Goal: Task Accomplishment & Management: Complete application form

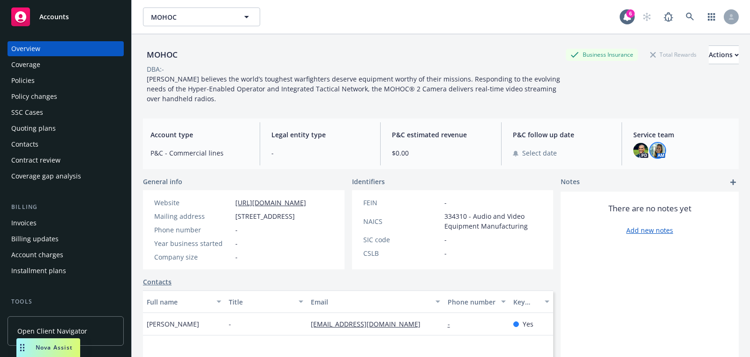
click at [655, 149] on img at bounding box center [657, 150] width 15 height 15
click at [428, 103] on div "[PERSON_NAME] believes the world’s toughest warfighters deserve equipment worth…" at bounding box center [354, 89] width 422 height 30
click at [690, 16] on icon at bounding box center [689, 17] width 8 height 8
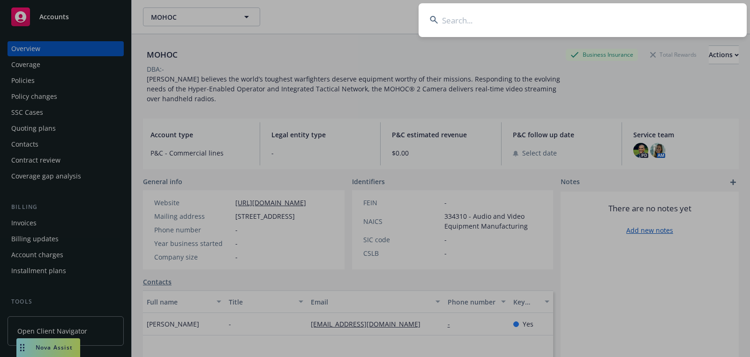
type input "Central [US_STATE] Family Crisis Center"
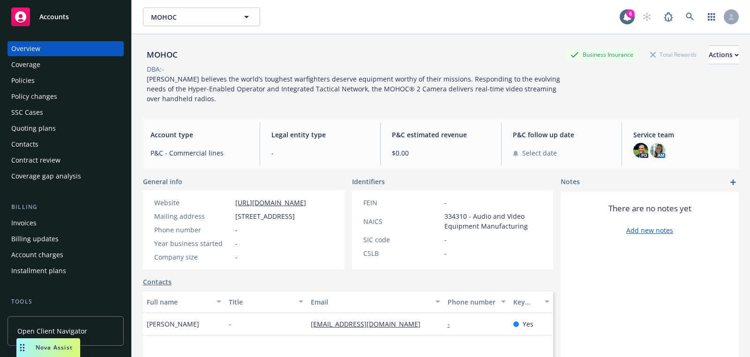
click at [82, 25] on div "Accounts" at bounding box center [65, 16] width 109 height 19
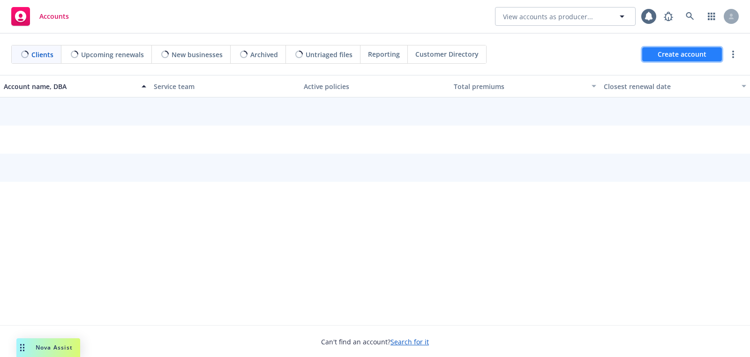
click at [681, 52] on span "Create account" at bounding box center [681, 54] width 49 height 18
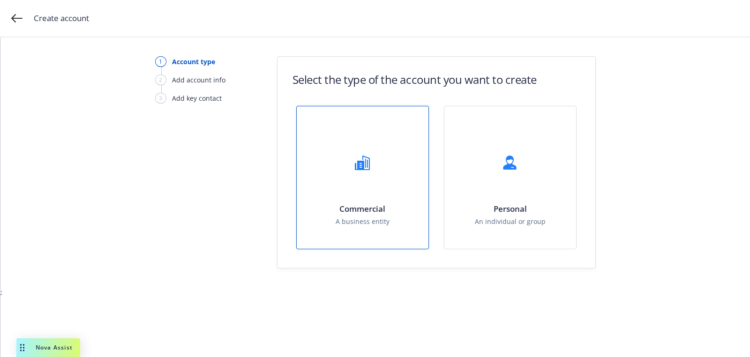
click at [406, 166] on div "Commercial A business entity" at bounding box center [363, 177] width 132 height 142
select select "US"
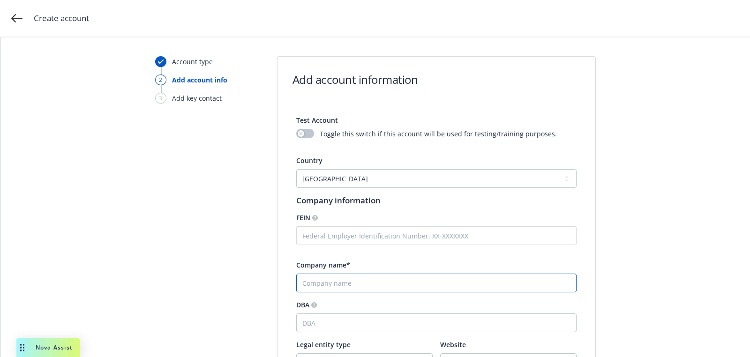
click at [368, 287] on input "Company name*" at bounding box center [436, 283] width 280 height 19
paste input "Central [US_STATE] Family Crisis Center"
type input "Central [US_STATE] Family Crisis Center"
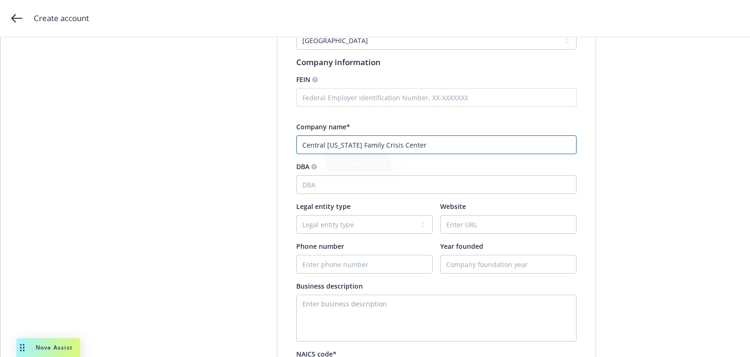
scroll to position [142, 0]
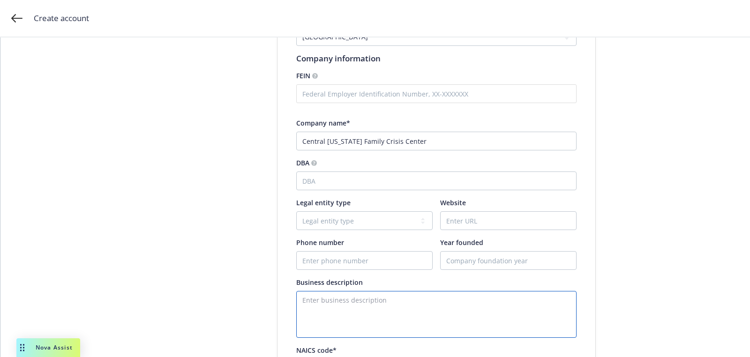
click at [333, 300] on textarea "Enter business description" at bounding box center [436, 314] width 280 height 47
paste textarea "emergency shelter, transitional housing, domestic violence services"
type textarea "emergency shelter, transitional housing, domestic violence services"
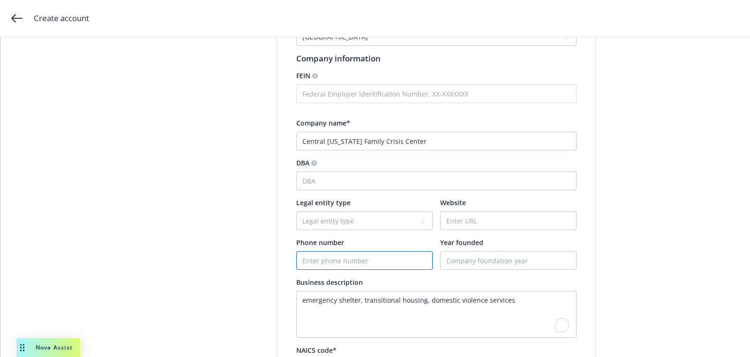
click at [376, 261] on input "Phone number" at bounding box center [364, 261] width 135 height 18
paste input "[PHONE_NUMBER]"
type input "[PHONE_NUMBER]"
click at [501, 231] on div "Test Account Toggle this switch if this account will be used for testing/traini…" at bounding box center [436, 281] width 280 height 634
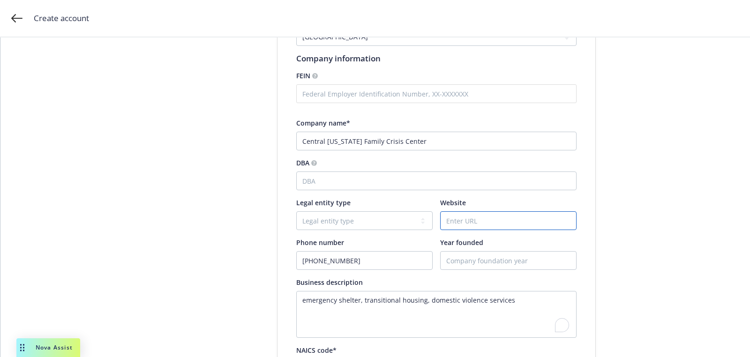
click at [501, 229] on input "Website" at bounding box center [507, 221] width 135 height 18
paste input "[DOMAIN_NAME]"
type input "[DOMAIN_NAME]"
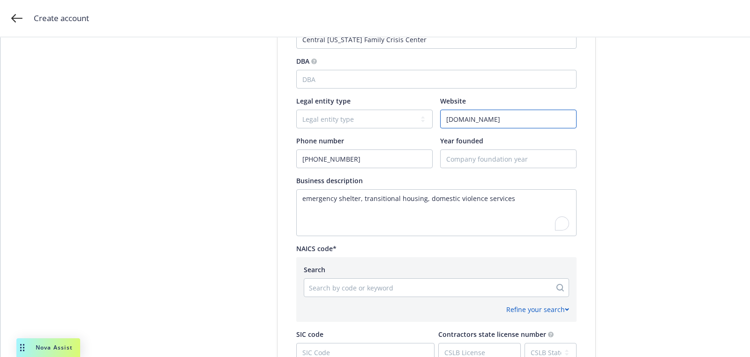
scroll to position [276, 0]
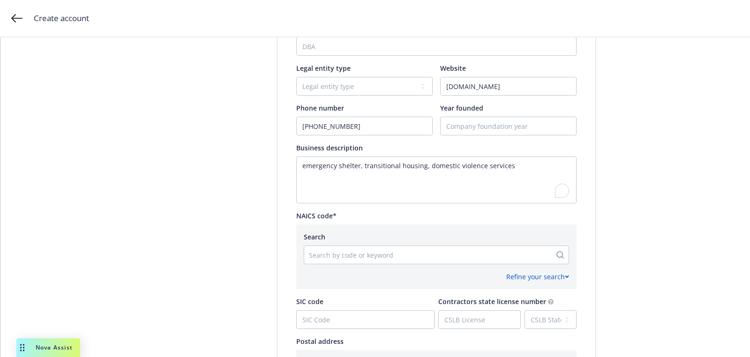
click at [367, 252] on div at bounding box center [428, 254] width 238 height 11
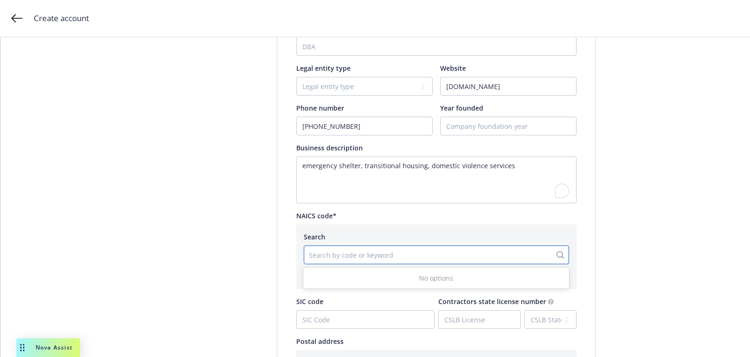
paste input "[STREET_ADDRESS]"
type input "[STREET_ADDRESS]"
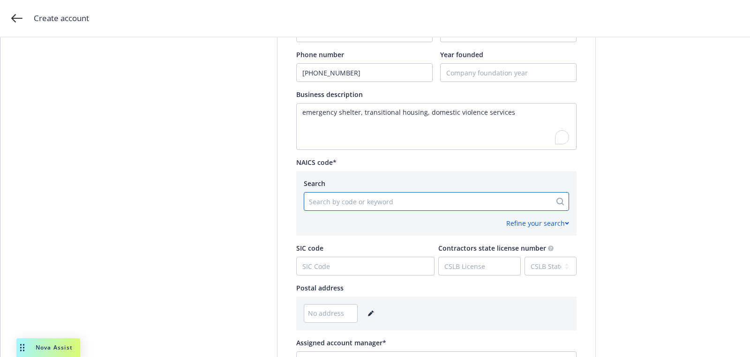
scroll to position [375, 0]
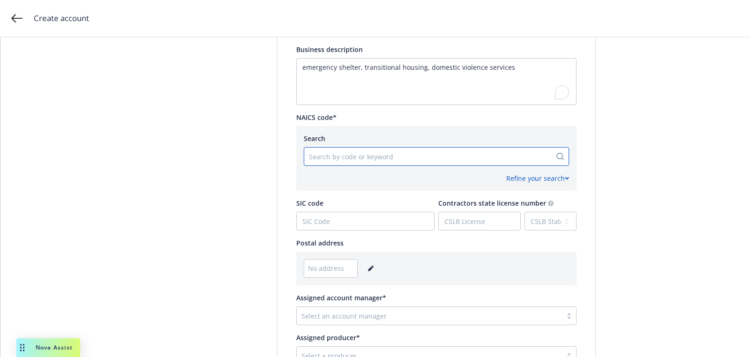
click at [365, 269] on link "editPencil" at bounding box center [370, 268] width 11 height 11
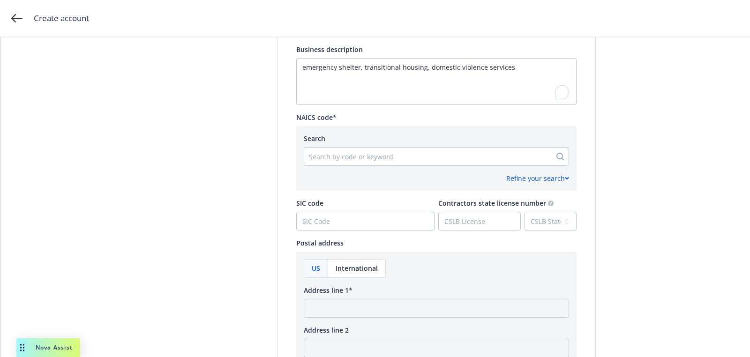
click at [365, 297] on div "Address line 1*" at bounding box center [436, 301] width 265 height 32
paste input "[STREET_ADDRESS]"
click at [365, 306] on input "Address line 1*" at bounding box center [436, 308] width 265 height 19
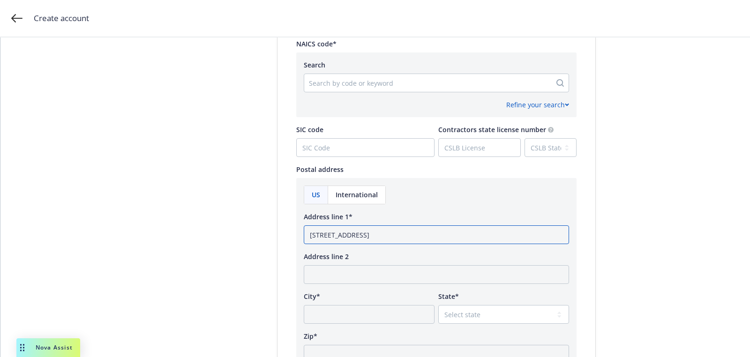
scroll to position [461, 0]
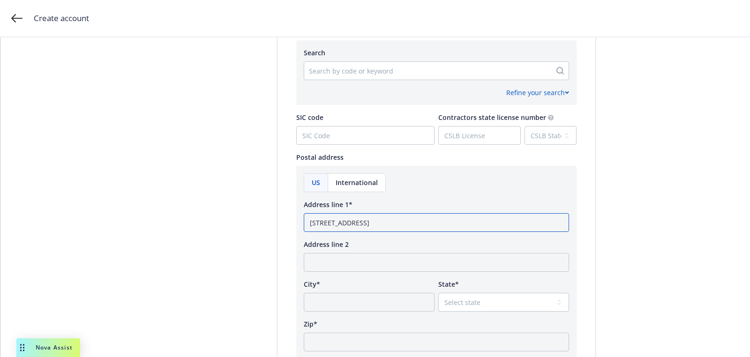
click at [418, 224] on input "[STREET_ADDRESS]" at bounding box center [436, 222] width 265 height 19
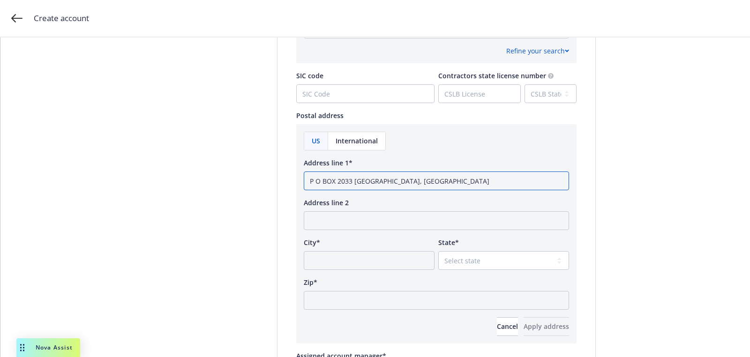
scroll to position [570, 0]
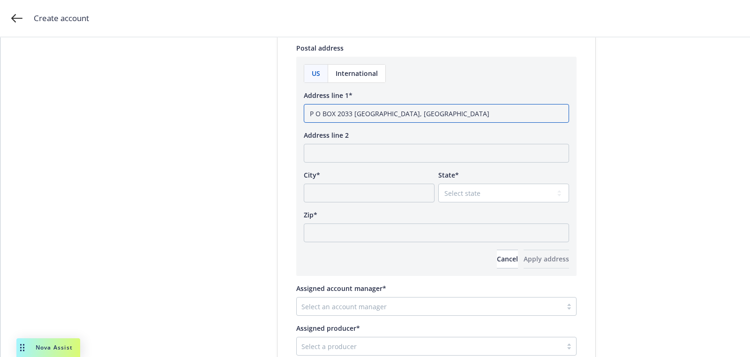
type input "P O BOX 2033 [GEOGRAPHIC_DATA], [GEOGRAPHIC_DATA]"
click at [411, 236] on input "Zip*" at bounding box center [436, 232] width 265 height 19
paste input "93258"
type input "93258"
click at [488, 189] on select "Select state [US_STATE] [US_STATE] [US_STATE] [US_STATE] [US_STATE] [PERSON_NAM…" at bounding box center [503, 193] width 131 height 19
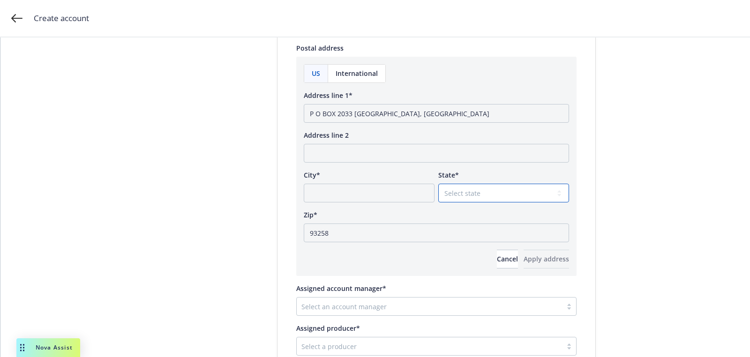
select select "CA"
click at [438, 184] on select "Select state [US_STATE] [US_STATE] [US_STATE] [US_STATE] [US_STATE] [PERSON_NAM…" at bounding box center [503, 193] width 131 height 19
click at [383, 112] on input "P O BOX 2033 [GEOGRAPHIC_DATA], [GEOGRAPHIC_DATA]" at bounding box center [436, 113] width 265 height 19
type input "P O BOX 2033, [GEOGRAPHIC_DATA]"
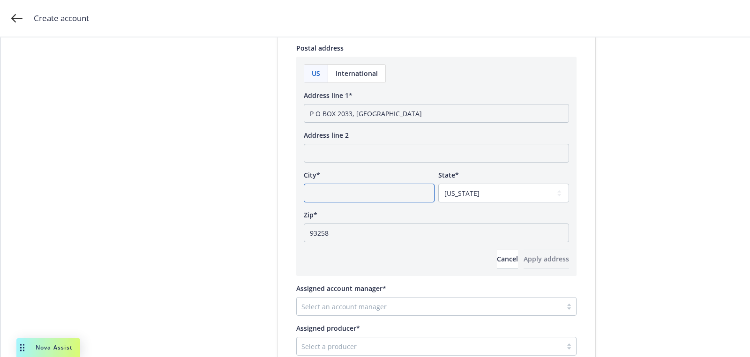
click at [355, 195] on input "City*" at bounding box center [369, 193] width 131 height 19
paste input "PORTERVILLE"
type input "PORTERVILLE"
drag, startPoint x: 352, startPoint y: 110, endPoint x: 435, endPoint y: 110, distance: 82.9
click at [395, 110] on input "P O BOX 2033, [GEOGRAPHIC_DATA]" at bounding box center [436, 113] width 265 height 19
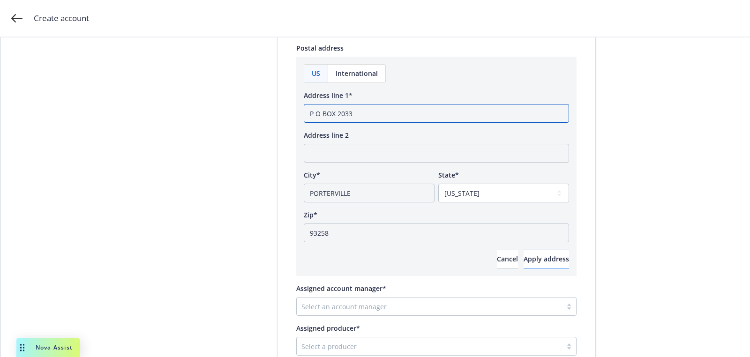
type input "P O BOX 2033"
click at [549, 258] on span "Apply address" at bounding box center [545, 258] width 45 height 9
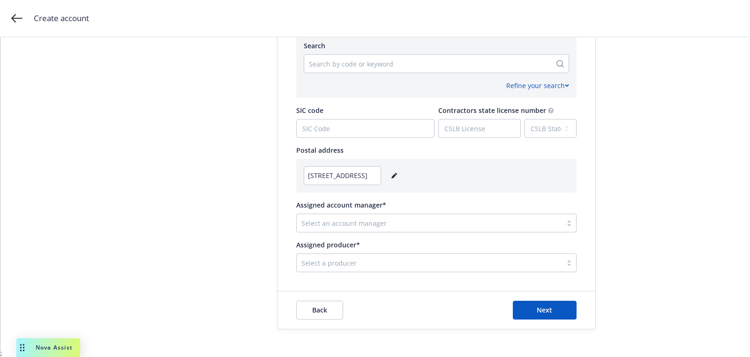
click at [395, 231] on div "Select an account manager" at bounding box center [436, 223] width 280 height 19
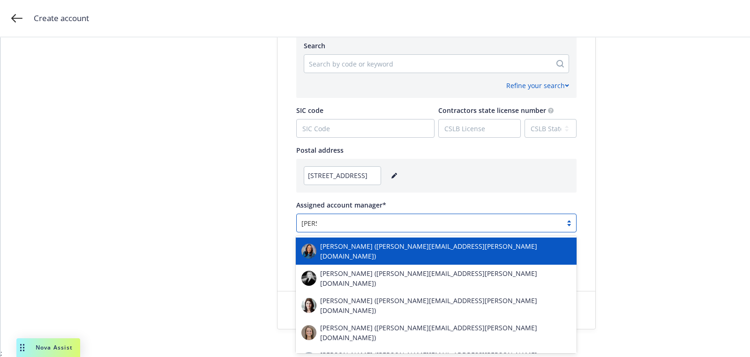
type input "[PERSON_NAME]"
click at [393, 240] on div "[PERSON_NAME] ([PERSON_NAME][EMAIL_ADDRESS][PERSON_NAME][DOMAIN_NAME])" at bounding box center [436, 251] width 281 height 27
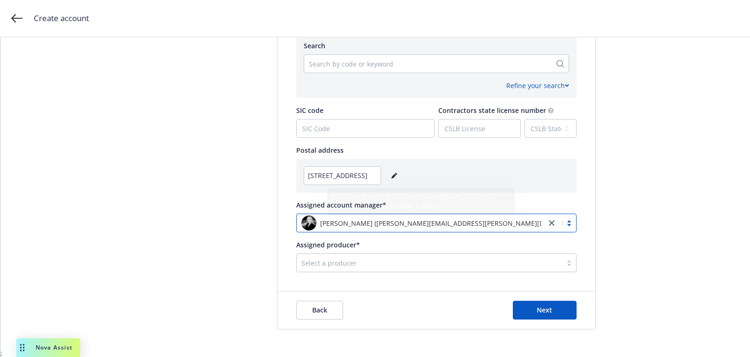
click at [428, 261] on div at bounding box center [429, 262] width 256 height 11
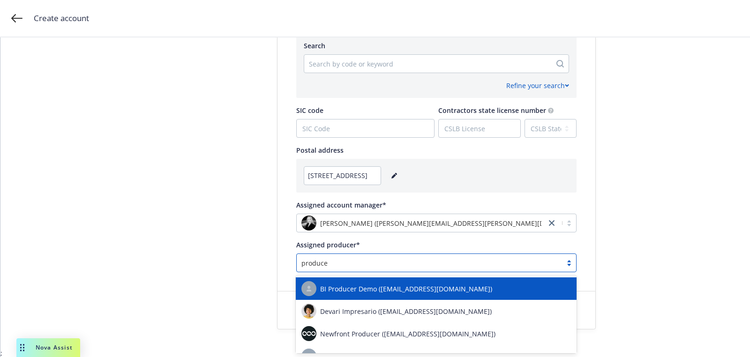
type input "producer"
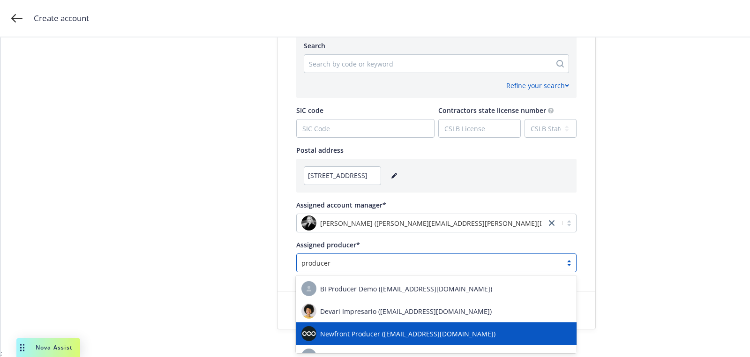
click at [413, 341] on div "Newfront Producer ([EMAIL_ADDRESS][DOMAIN_NAME])" at bounding box center [435, 333] width 269 height 15
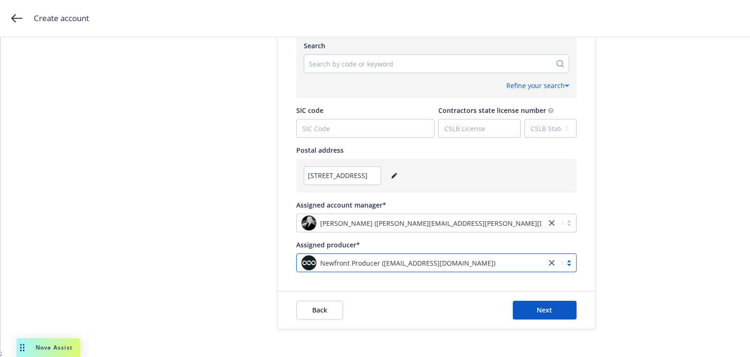
scroll to position [184, 0]
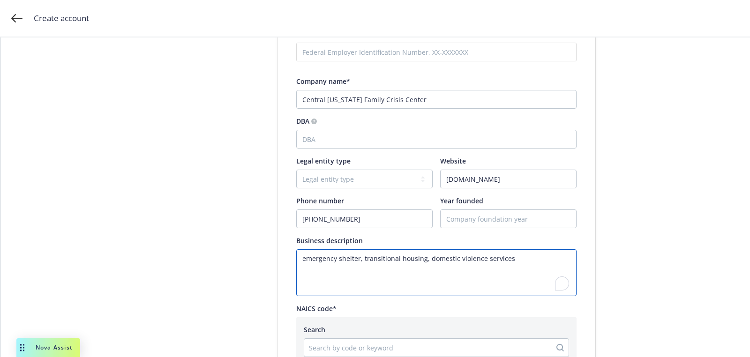
click at [420, 263] on textarea "emergency shelter, transitional housing, domestic violence services" at bounding box center [436, 272] width 280 height 47
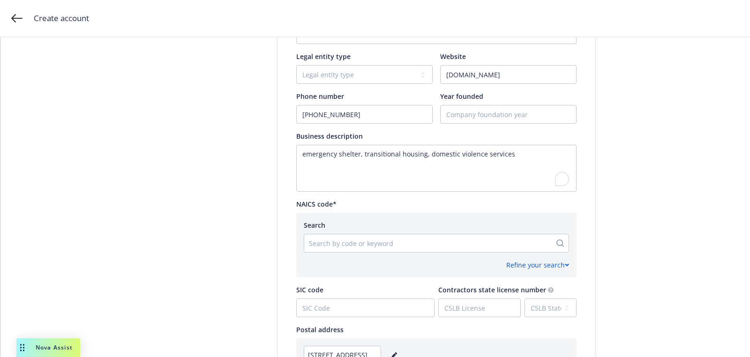
click at [413, 253] on div "Refine your search" at bounding box center [436, 261] width 265 height 17
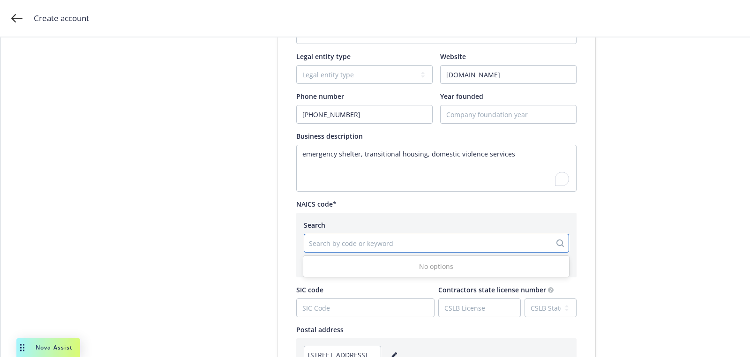
click at [413, 251] on div "Search by code or keyword" at bounding box center [436, 243] width 265 height 19
type input "emer"
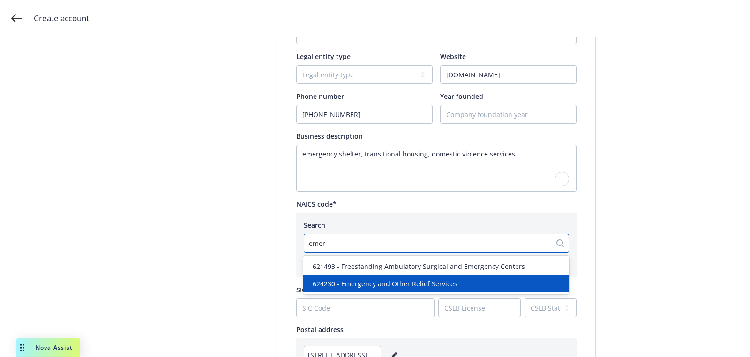
click at [407, 277] on div "624230 - Emergency and Other Relief Services" at bounding box center [436, 283] width 266 height 17
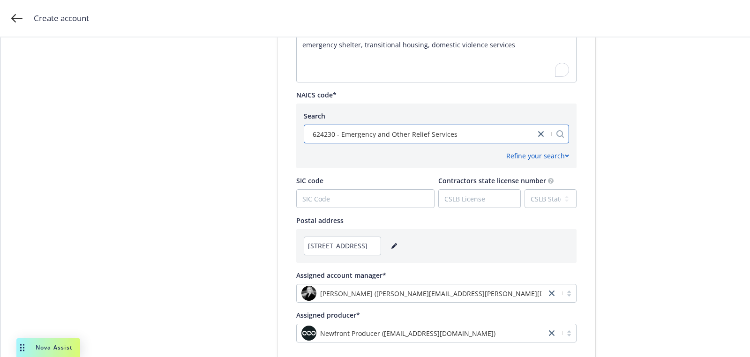
scroll to position [468, 0]
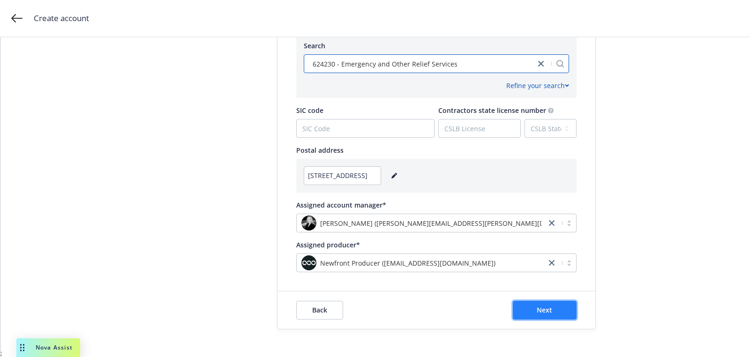
click at [537, 312] on span "Next" at bounding box center [543, 309] width 15 height 9
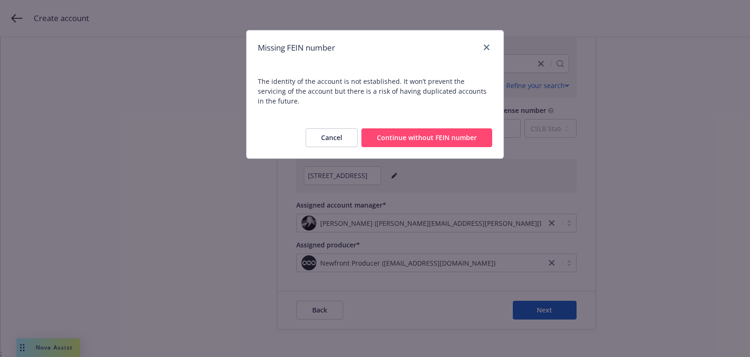
click at [445, 128] on button "Continue without FEIN number" at bounding box center [426, 137] width 131 height 19
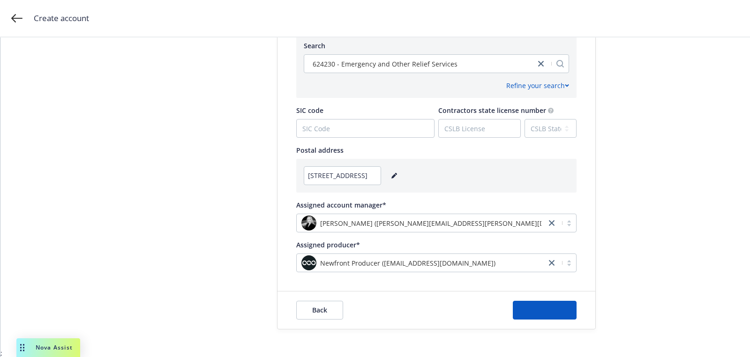
scroll to position [0, 0]
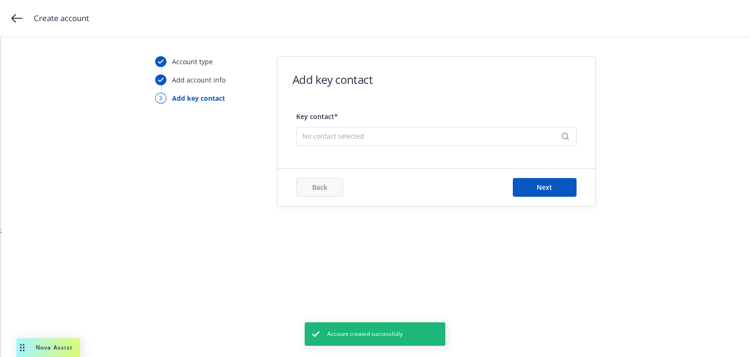
click at [420, 162] on form "Add key contact Key contact* No contact selected Back Next" at bounding box center [436, 131] width 318 height 149
click at [418, 145] on div "Key contact* No contact selected" at bounding box center [436, 128] width 280 height 44
click at [409, 139] on span "No contact selected" at bounding box center [432, 136] width 261 height 10
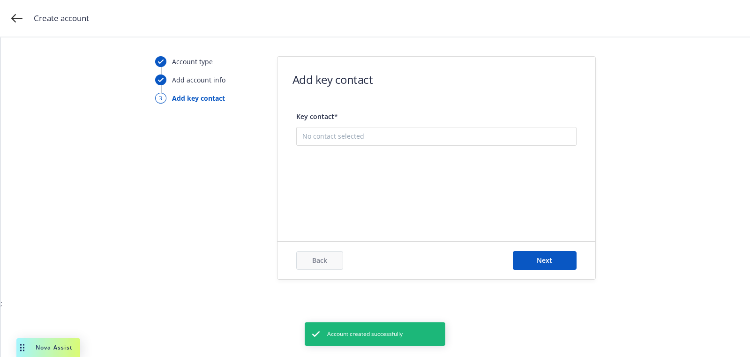
click at [409, 190] on button "Add new contact" at bounding box center [436, 183] width 268 height 19
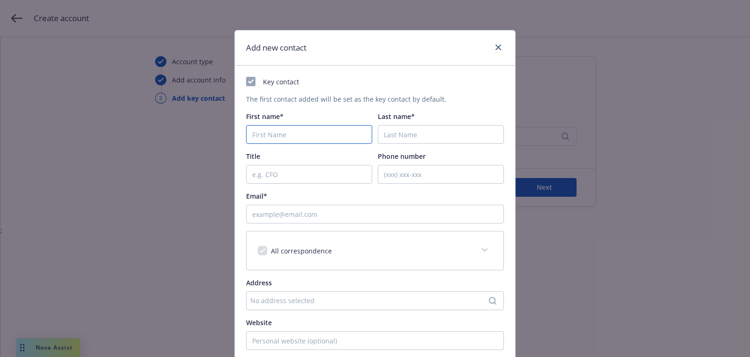
click at [291, 134] on input "First name*" at bounding box center [309, 134] width 126 height 19
paste input "[PERSON_NAME]"
type input "[PERSON_NAME]"
paste input "[PERSON_NAME]"
type input "[PERSON_NAME]"
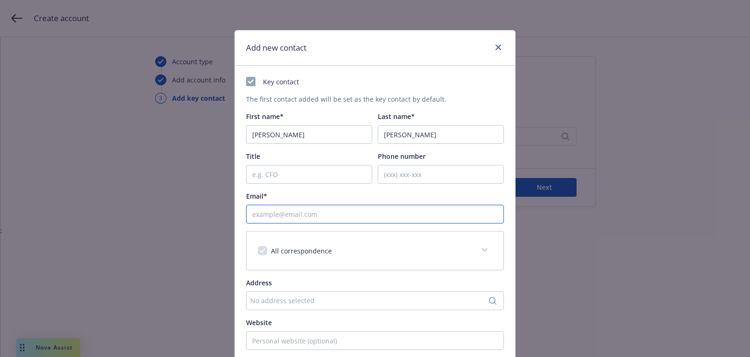
click at [313, 217] on input "Email*" at bounding box center [375, 214] width 258 height 19
paste input "[EMAIL_ADDRESS][DOMAIN_NAME]"
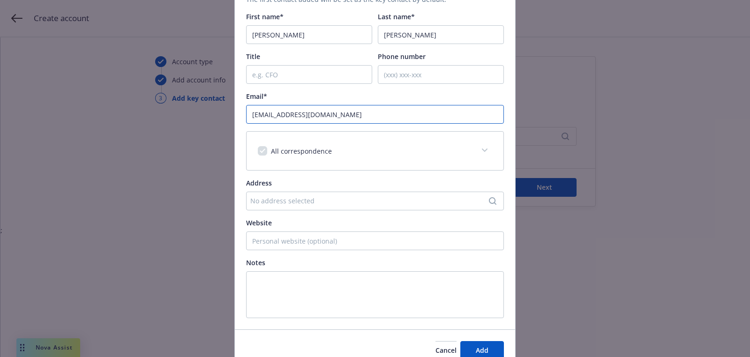
scroll to position [143, 0]
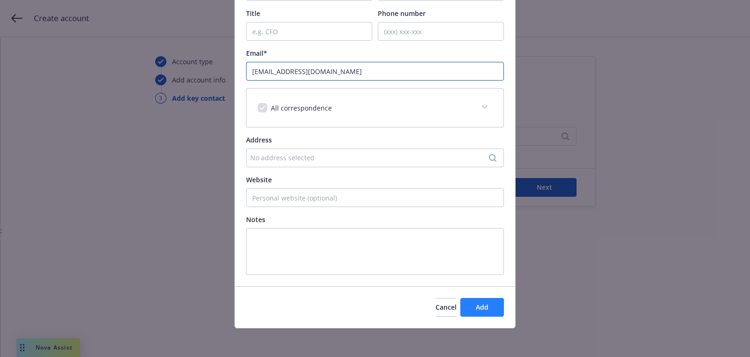
type input "[EMAIL_ADDRESS][DOMAIN_NAME]"
click at [475, 310] on button "Add" at bounding box center [482, 307] width 44 height 19
click at [549, 185] on div "Add new contact Key contact The first contact added will be set as the key cont…" at bounding box center [375, 178] width 750 height 357
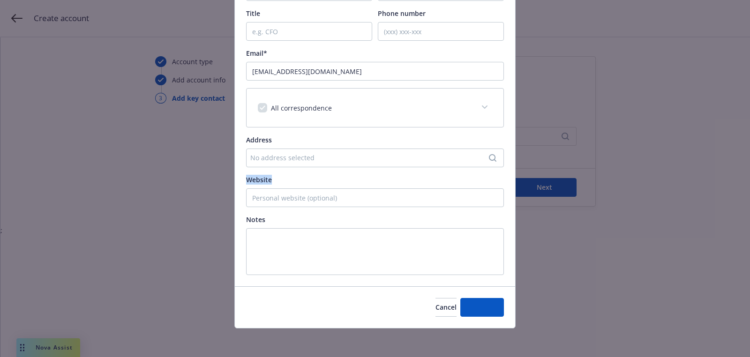
click at [549, 185] on div "Add new contact Key contact The first contact added will be set as the key cont…" at bounding box center [375, 178] width 750 height 357
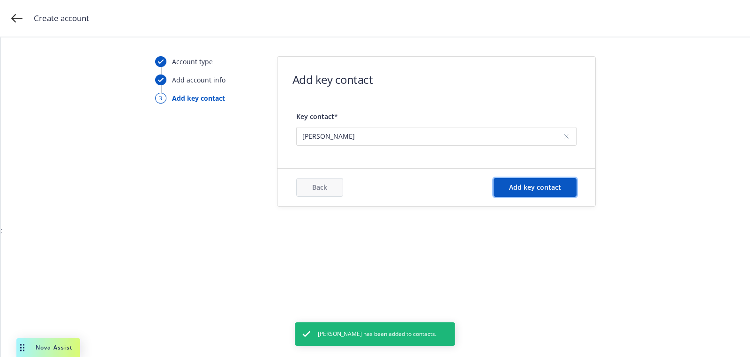
click at [549, 185] on span "Add key contact" at bounding box center [535, 187] width 52 height 9
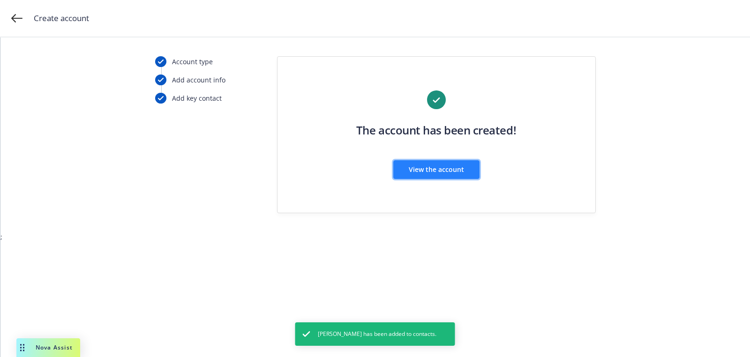
click at [435, 173] on span "View the account" at bounding box center [436, 169] width 55 height 9
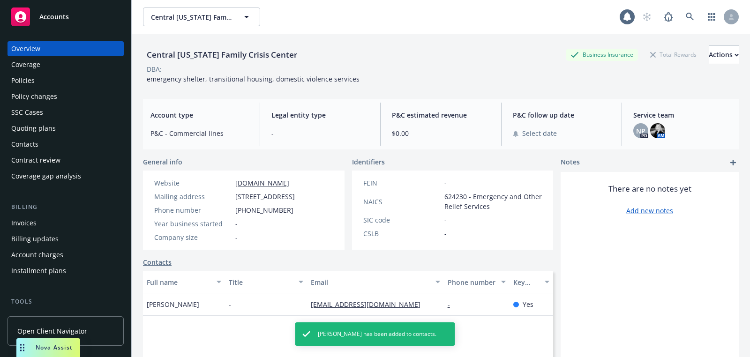
click at [54, 127] on div "Quoting plans" at bounding box center [65, 128] width 109 height 15
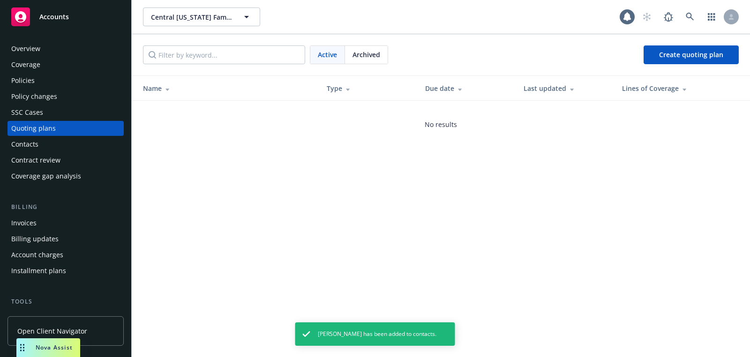
scroll to position [268, 0]
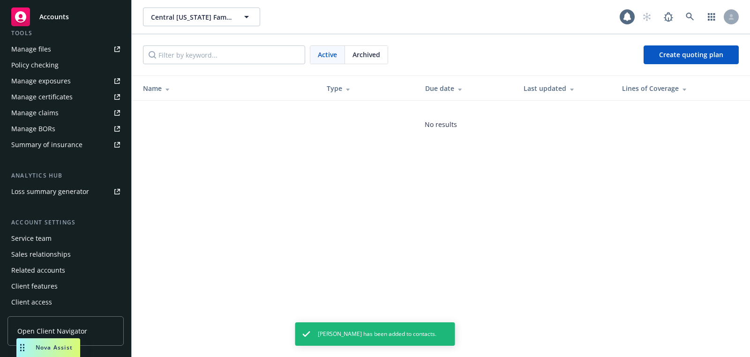
click at [70, 240] on div "Service team" at bounding box center [65, 238] width 109 height 15
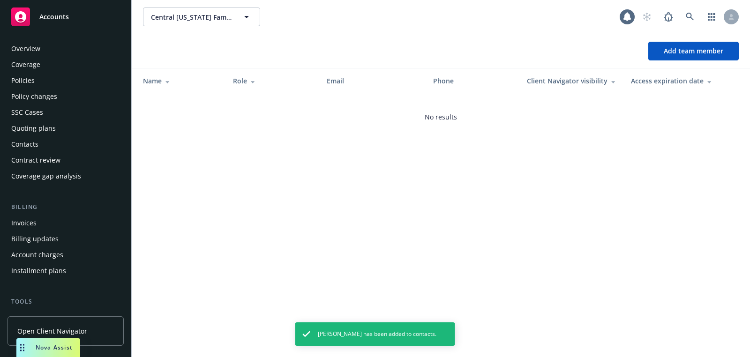
scroll to position [268, 0]
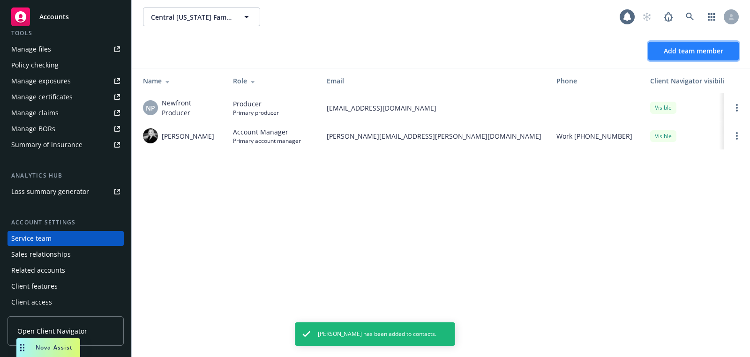
click at [667, 52] on span "Add team member" at bounding box center [693, 50] width 60 height 9
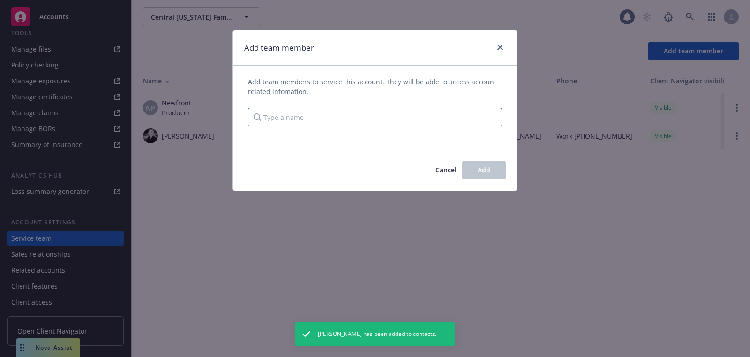
click at [345, 126] on input "Type a name" at bounding box center [375, 117] width 254 height 19
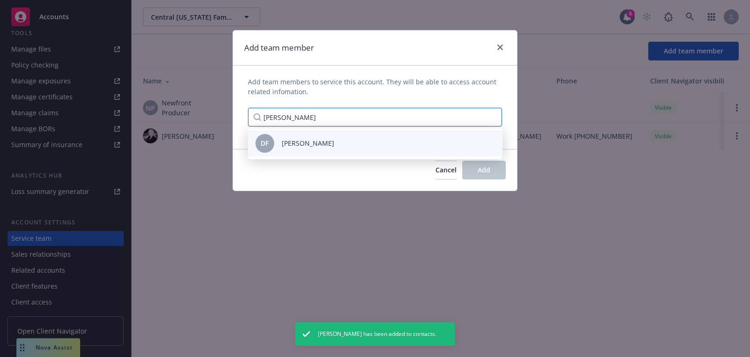
type input "[PERSON_NAME]"
click at [290, 150] on div "DF [PERSON_NAME]" at bounding box center [374, 143] width 239 height 19
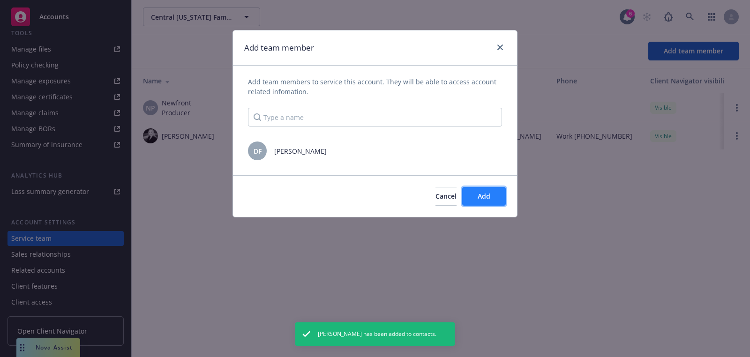
click at [499, 191] on button "Add" at bounding box center [484, 196] width 44 height 19
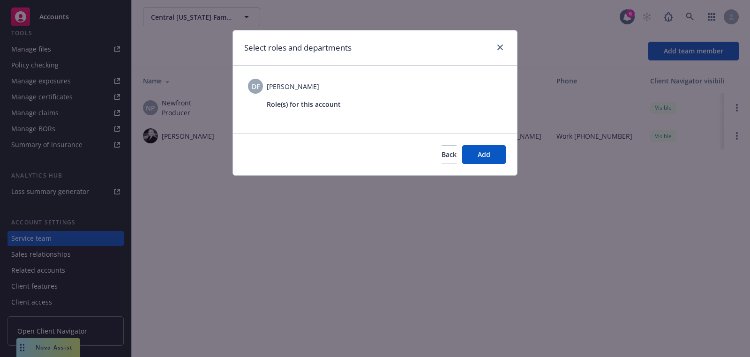
click at [410, 122] on div "DF [PERSON_NAME] Role(s) for this account" at bounding box center [375, 99] width 254 height 49
drag, startPoint x: 370, startPoint y: 104, endPoint x: 264, endPoint y: 106, distance: 106.4
click at [264, 106] on div "Role(s) for this account" at bounding box center [375, 107] width 254 height 27
click at [375, 129] on div "DF [PERSON_NAME] Role(s) for this account" at bounding box center [375, 100] width 284 height 68
click at [487, 146] on button "Add" at bounding box center [484, 154] width 44 height 19
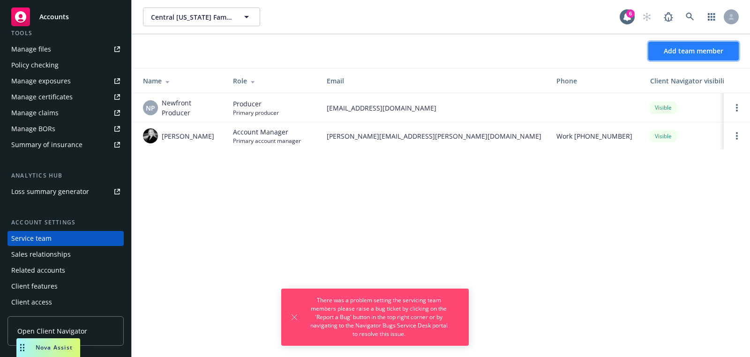
click at [669, 47] on span "Add team member" at bounding box center [693, 50] width 60 height 9
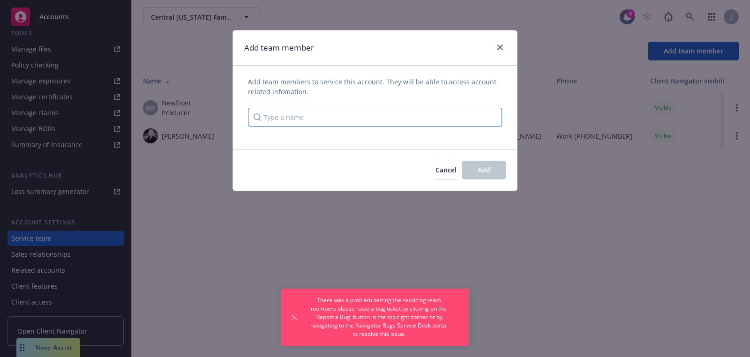
click at [433, 115] on input "Type a name" at bounding box center [375, 117] width 254 height 19
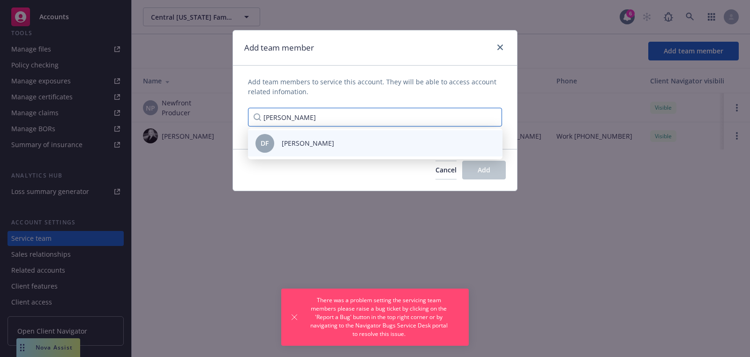
type input "[PERSON_NAME]"
click at [392, 141] on div "DF [PERSON_NAME]" at bounding box center [374, 143] width 239 height 19
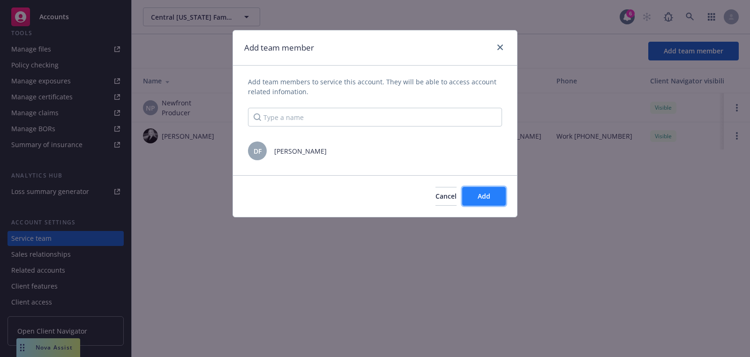
click at [495, 201] on button "Add" at bounding box center [484, 196] width 44 height 19
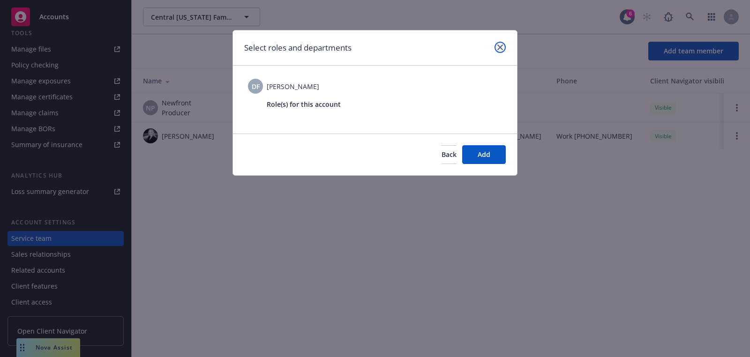
click at [496, 49] on link "close" at bounding box center [499, 47] width 11 height 11
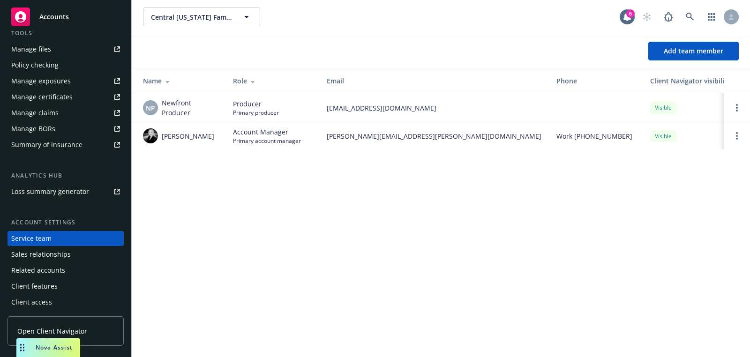
click at [658, 10] on div at bounding box center [687, 16] width 101 height 19
click at [662, 15] on link at bounding box center [668, 16] width 19 height 19
click at [75, 27] on link "Accounts" at bounding box center [65, 17] width 116 height 26
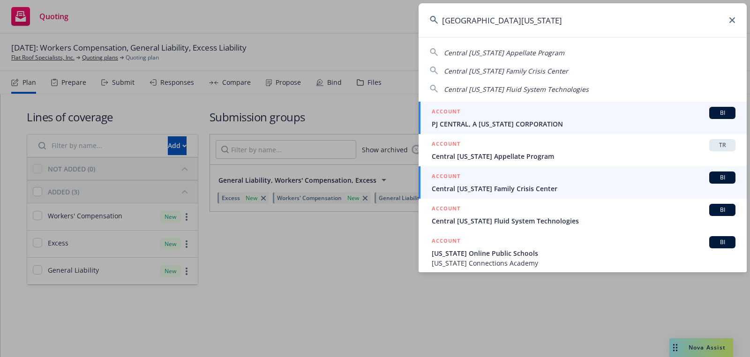
type input "central california"
click at [521, 193] on span "Central [US_STATE] Family Crisis Center" at bounding box center [584, 189] width 304 height 10
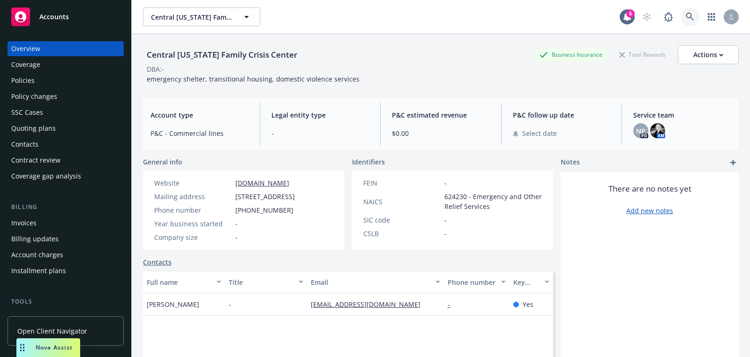
click at [687, 15] on icon at bounding box center [689, 17] width 8 height 8
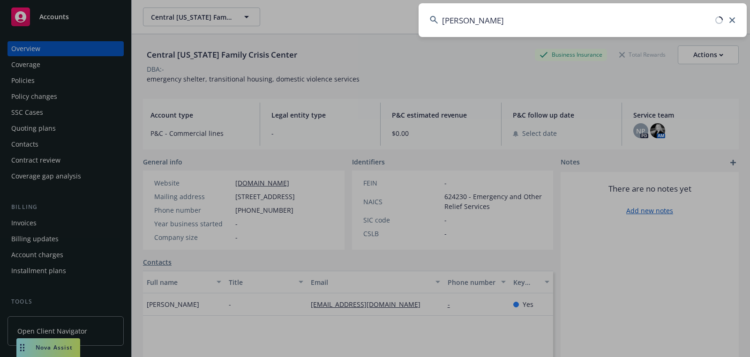
type input "AP Burger"
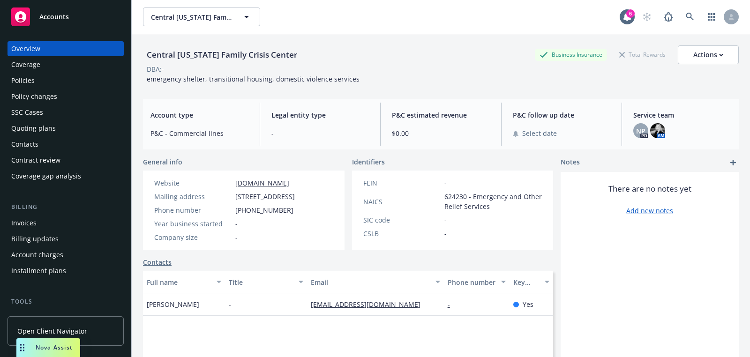
click at [80, 23] on div "Accounts" at bounding box center [65, 16] width 109 height 19
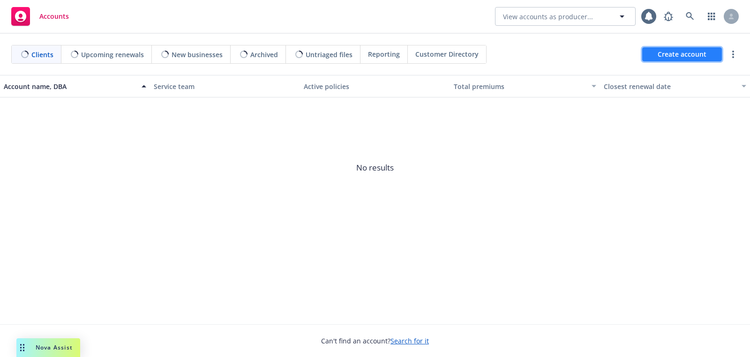
click at [649, 55] on link "Create account" at bounding box center [682, 54] width 80 height 14
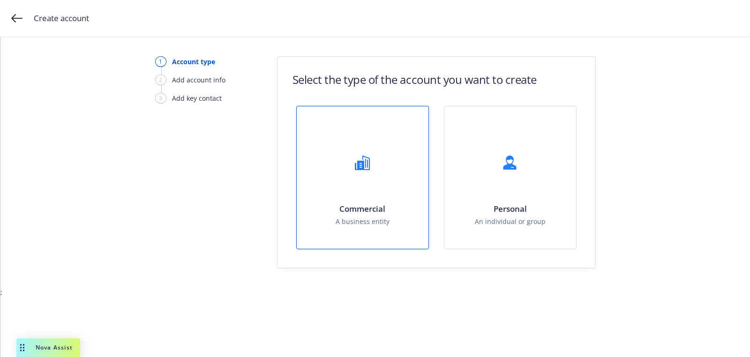
click at [336, 141] on div "Commercial A business entity" at bounding box center [363, 177] width 132 height 142
select select "US"
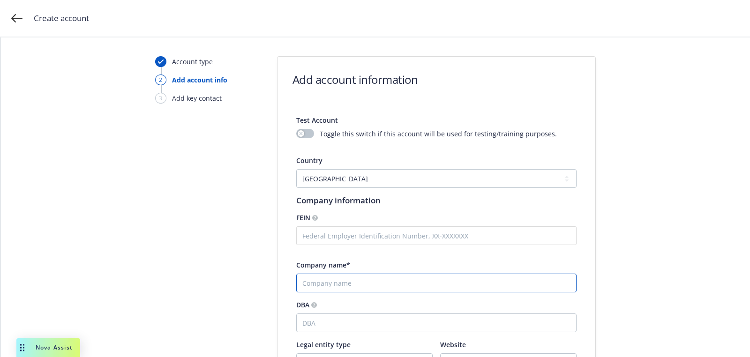
click at [373, 284] on input "Company name*" at bounding box center [436, 283] width 280 height 19
paste input "AP Burgers Inc."
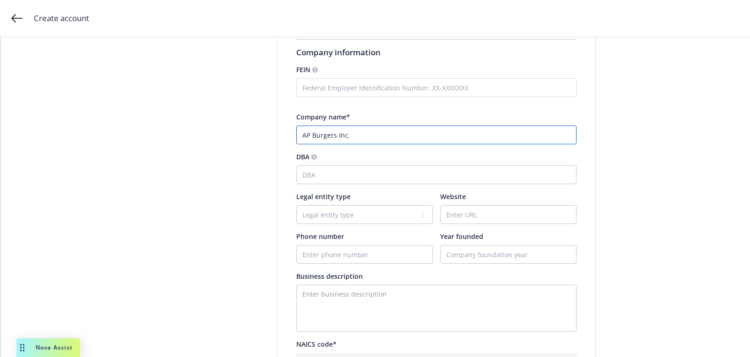
scroll to position [164, 0]
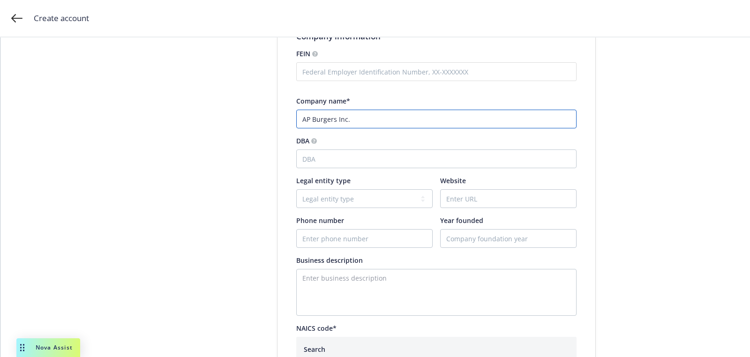
type input "AP Burgers Inc."
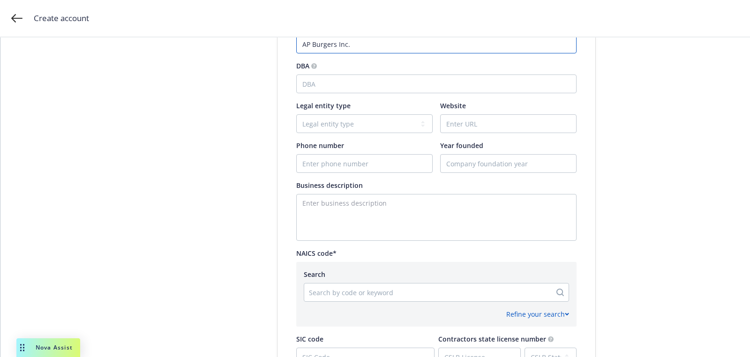
scroll to position [240, 0]
click at [350, 288] on div at bounding box center [428, 290] width 238 height 11
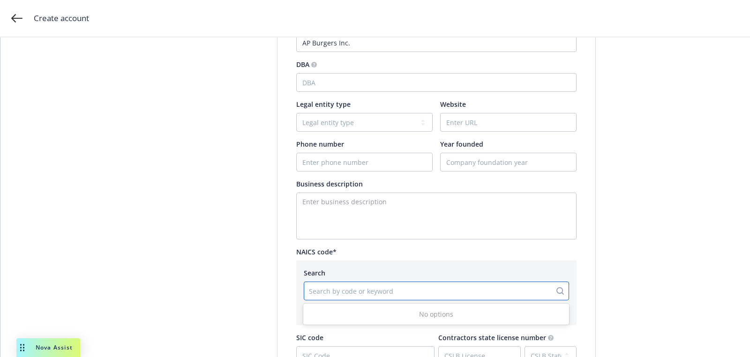
paste input "722511"
type input "722511"
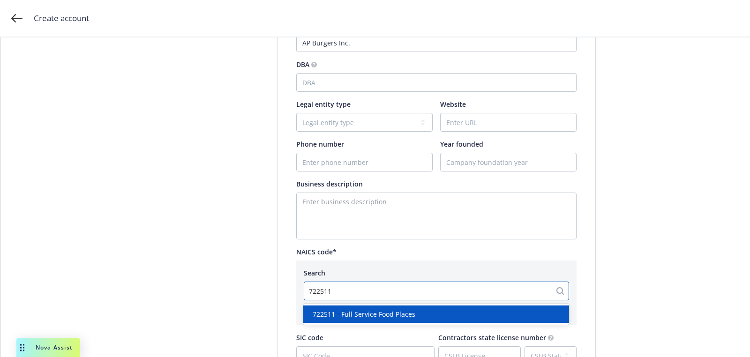
click at [359, 310] on span "722511 - Full Service Food Places" at bounding box center [364, 314] width 103 height 10
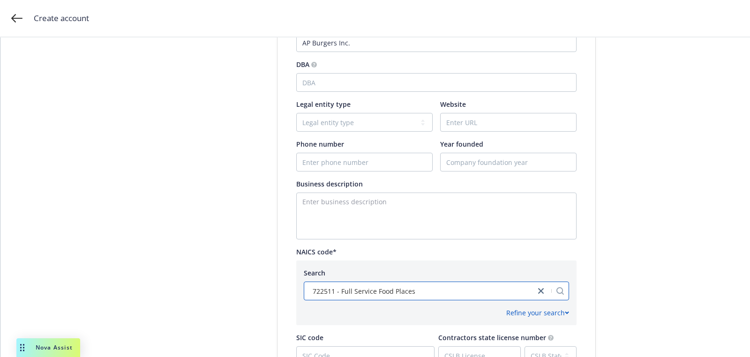
scroll to position [468, 0]
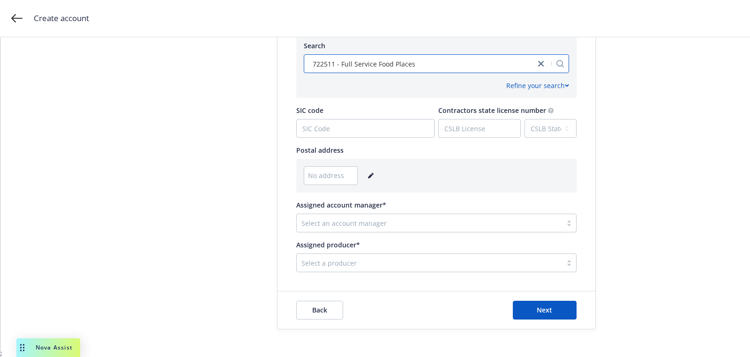
click at [373, 177] on div "No address" at bounding box center [436, 175] width 265 height 19
click at [370, 176] on icon "editPencil" at bounding box center [371, 176] width 6 height 6
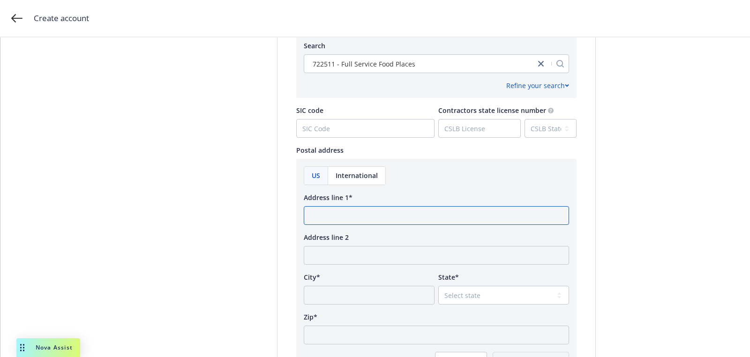
click at [356, 220] on input "Address line 1*" at bounding box center [436, 215] width 265 height 19
paste input "337 Turnbridge Street Vacaville, CA 95687"
click at [421, 207] on input "337 Turnbridge Street Vacaville, CA 95687" at bounding box center [436, 215] width 265 height 19
click at [421, 223] on input "337 Turnbridge Street Vacaville, CA 95687" at bounding box center [436, 215] width 265 height 19
click at [421, 220] on input "337 Turnbridge Street Vacaville, CA 95687" at bounding box center [436, 215] width 265 height 19
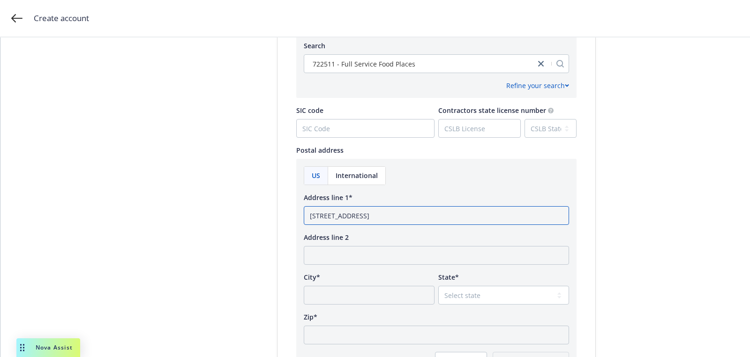
click at [421, 220] on input "337 Turnbridge Street Vacaville, CA 95687" at bounding box center [436, 215] width 265 height 19
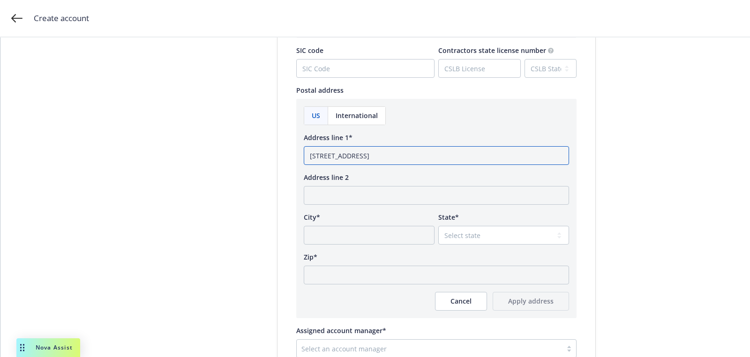
scroll to position [652, 0]
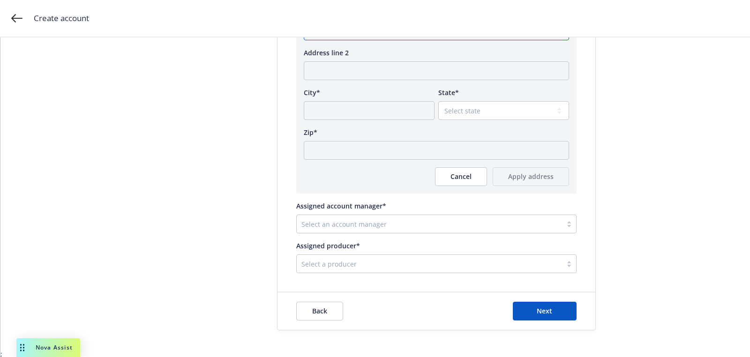
type input "337 Turnbridge Street Vacaville, CA"
click at [381, 139] on div "Zip*" at bounding box center [436, 143] width 265 height 32
click at [382, 145] on input "Zip*" at bounding box center [436, 150] width 265 height 19
paste input "95687"
click at [490, 112] on select "Select state [US_STATE] [US_STATE] [US_STATE] [US_STATE] [US_STATE] [PERSON_NAM…" at bounding box center [503, 110] width 131 height 19
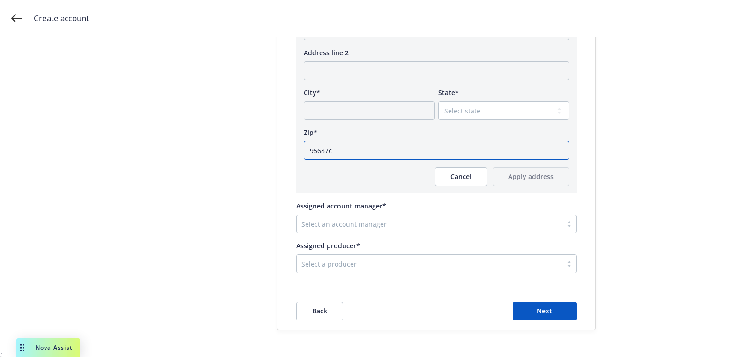
click at [402, 156] on input "95687c" at bounding box center [436, 150] width 265 height 19
type input "95687"
click at [468, 108] on select "Select state [US_STATE] [US_STATE] [US_STATE] [US_STATE] [US_STATE] [PERSON_NAM…" at bounding box center [503, 110] width 131 height 19
select select "CA"
click at [438, 101] on select "Select state [US_STATE] [US_STATE] [US_STATE] [US_STATE] [US_STATE] [PERSON_NAM…" at bounding box center [503, 110] width 131 height 19
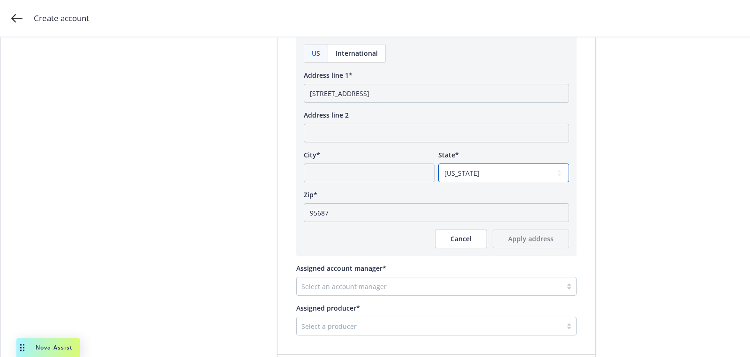
scroll to position [551, 0]
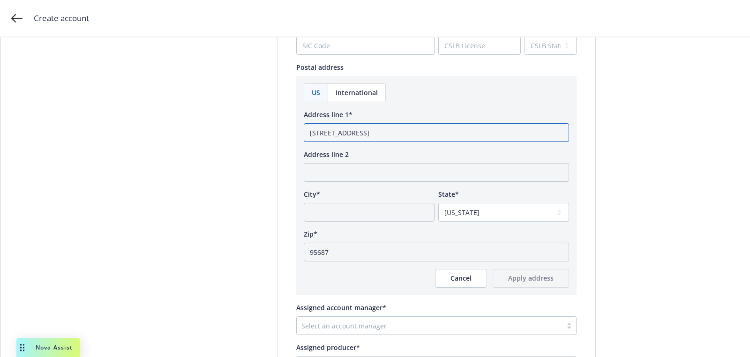
click at [392, 133] on input "337 Turnbridge Street Vacaville, CA" at bounding box center [436, 132] width 265 height 19
click at [393, 135] on input "337 Turnbridge Street Vacaville, CA" at bounding box center [436, 132] width 265 height 19
type input "337 Turnbridge Street, CA"
click at [371, 208] on input "City*" at bounding box center [369, 212] width 131 height 19
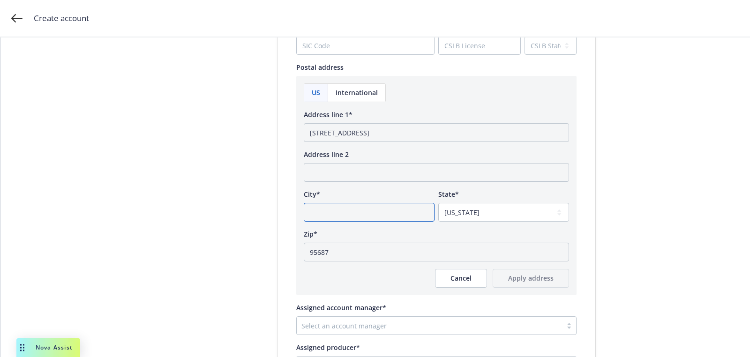
paste input "Vacaville"
type input "Vacaville"
click at [379, 136] on input "337 Turnbridge Street, CA" at bounding box center [436, 132] width 265 height 19
type input "337 Turnbridge Street"
click at [515, 277] on span "Apply address" at bounding box center [530, 278] width 45 height 9
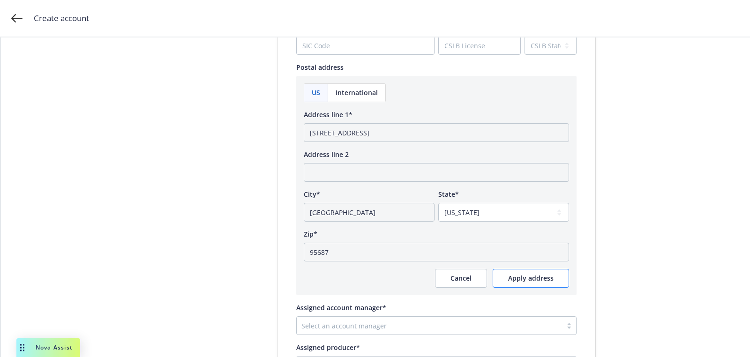
scroll to position [468, 0]
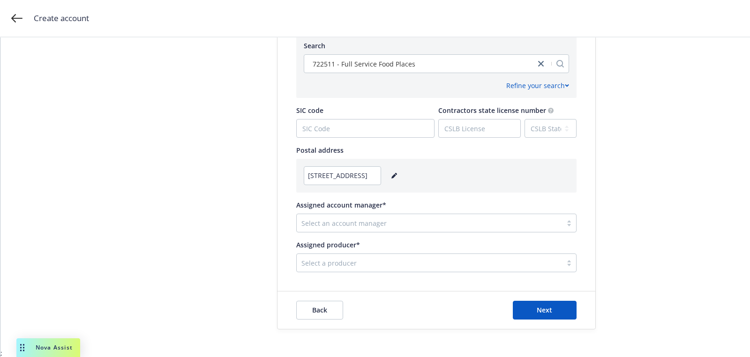
click at [366, 225] on div at bounding box center [429, 222] width 256 height 11
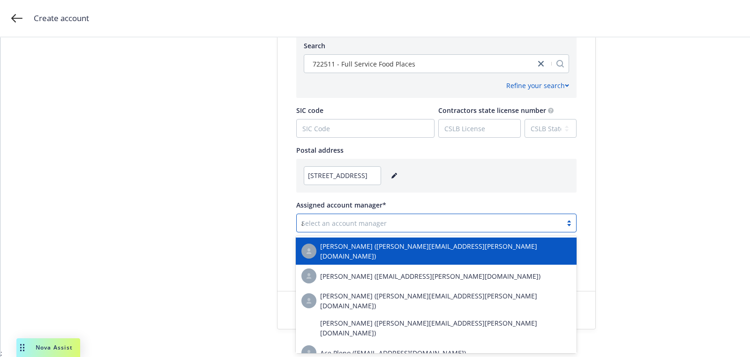
type input "admin"
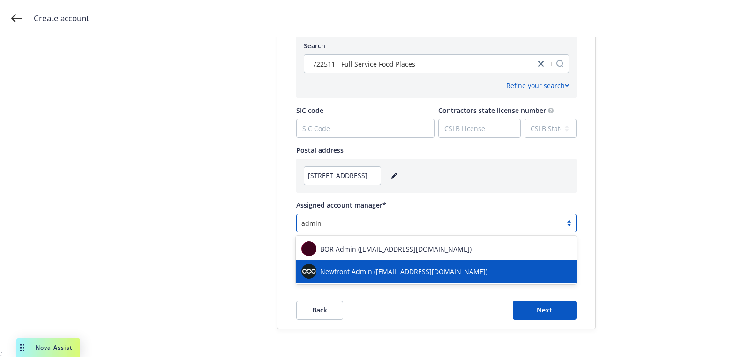
click at [357, 263] on div "Newfront Admin ([EMAIL_ADDRESS][DOMAIN_NAME])" at bounding box center [436, 271] width 281 height 22
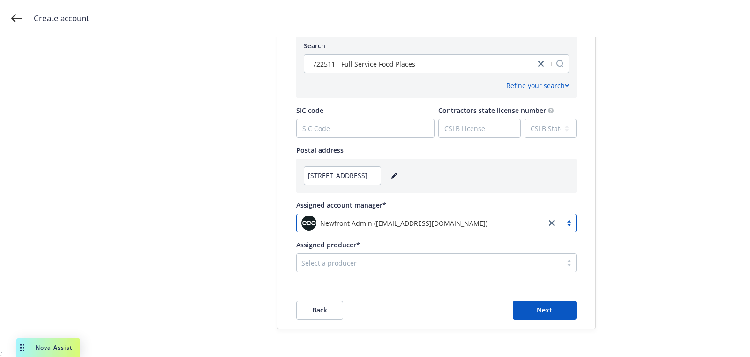
click at [462, 260] on div at bounding box center [429, 262] width 256 height 11
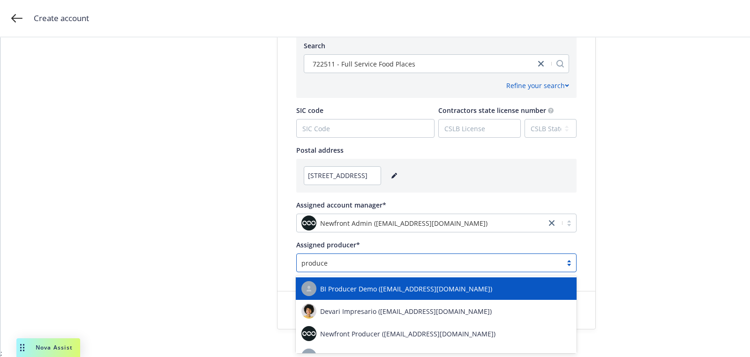
type input "producer"
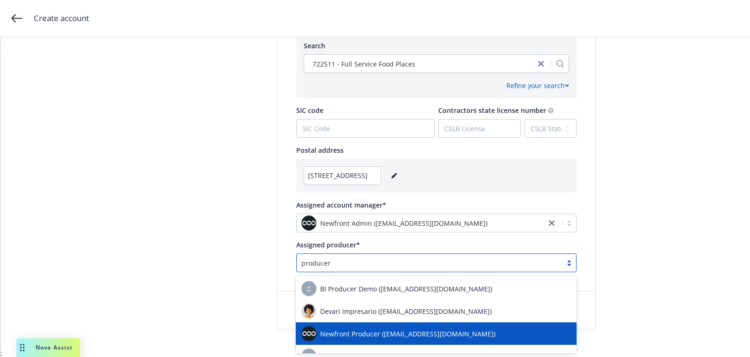
click at [421, 343] on div "Newfront Producer ([EMAIL_ADDRESS][DOMAIN_NAME])" at bounding box center [436, 333] width 281 height 22
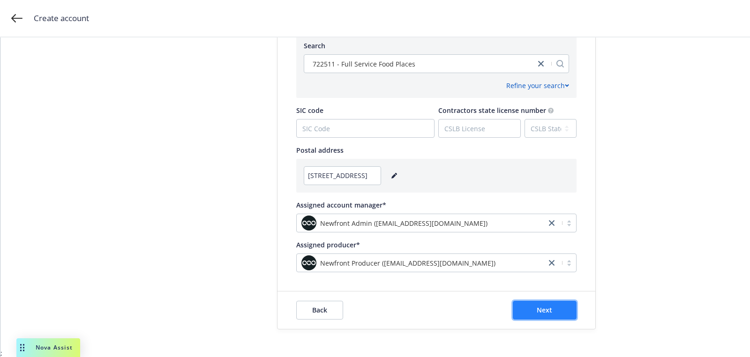
click at [527, 307] on button "Next" at bounding box center [545, 310] width 64 height 19
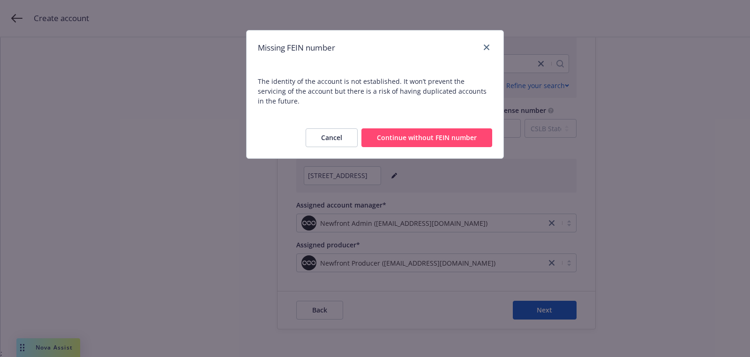
click at [426, 135] on button "Continue without FEIN number" at bounding box center [426, 137] width 131 height 19
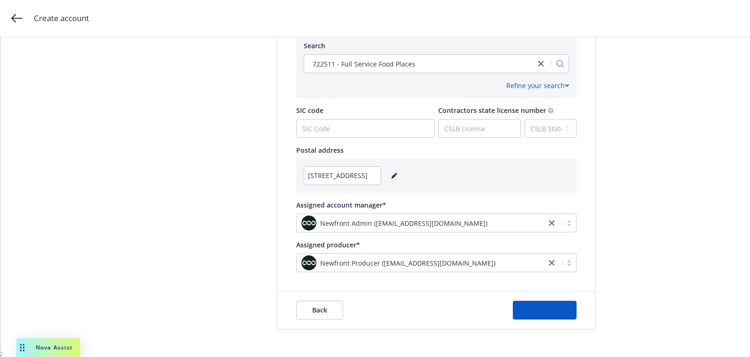
scroll to position [0, 0]
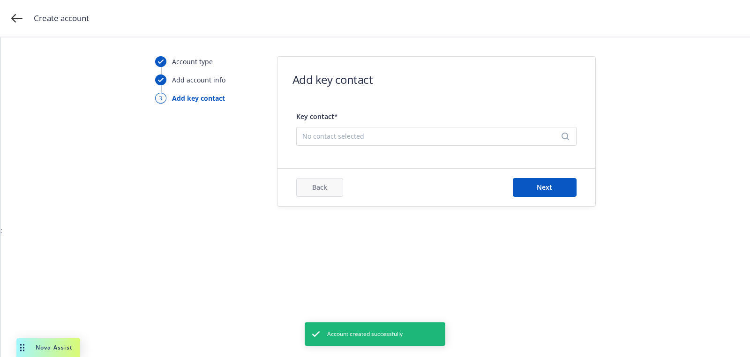
click at [391, 134] on span "No contact selected" at bounding box center [432, 136] width 261 height 10
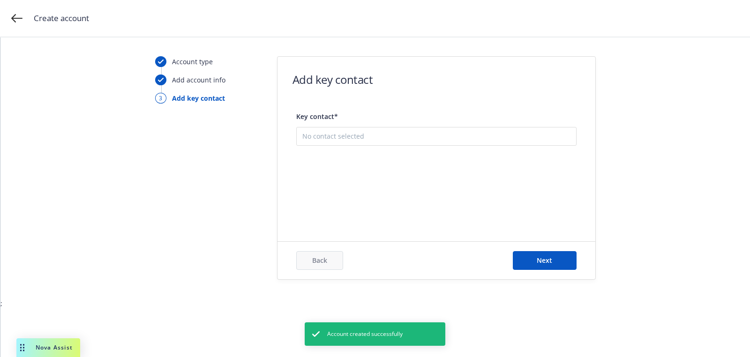
click at [386, 182] on button "Add new contact" at bounding box center [436, 183] width 268 height 19
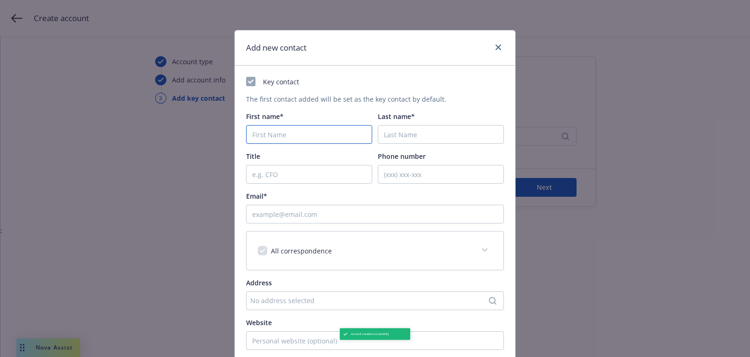
click at [278, 133] on input "First name*" at bounding box center [309, 134] width 126 height 19
paste input "Asim"
type input "Asim"
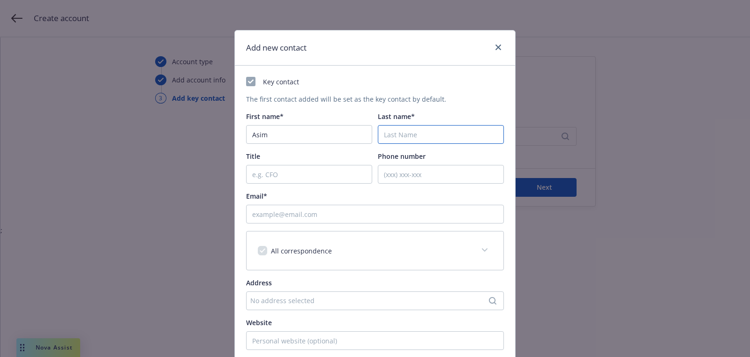
paste input "Syed"
type input "Syed"
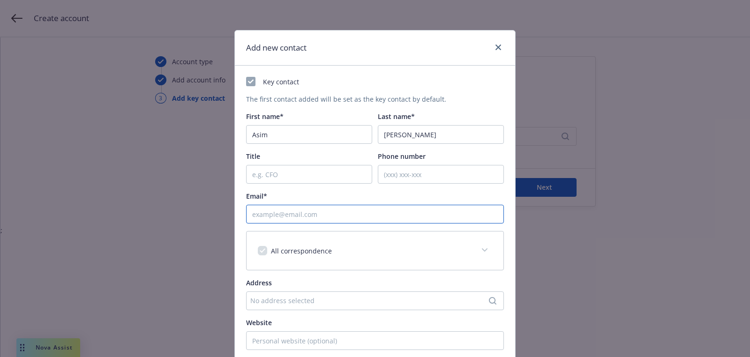
click at [278, 212] on input "Email*" at bounding box center [375, 214] width 258 height 19
paste input "asim2591@gmail.com"
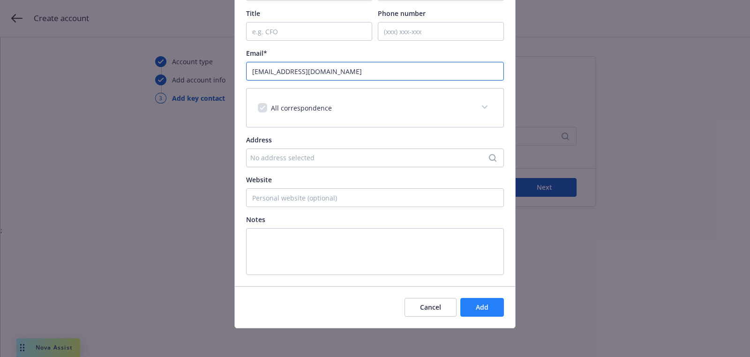
type input "asim2591@gmail.com"
click at [466, 309] on button "Add" at bounding box center [482, 307] width 44 height 19
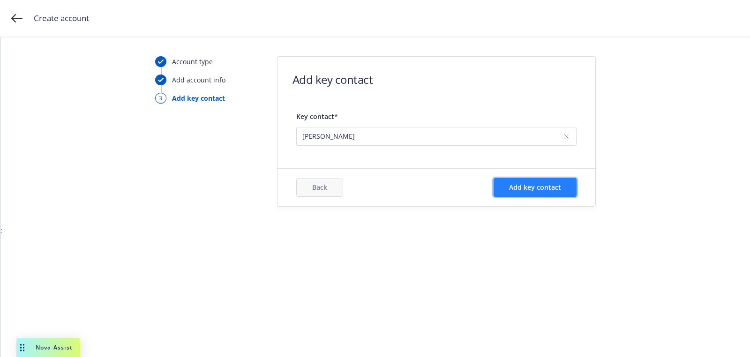
click at [551, 194] on button "Add key contact" at bounding box center [534, 187] width 83 height 19
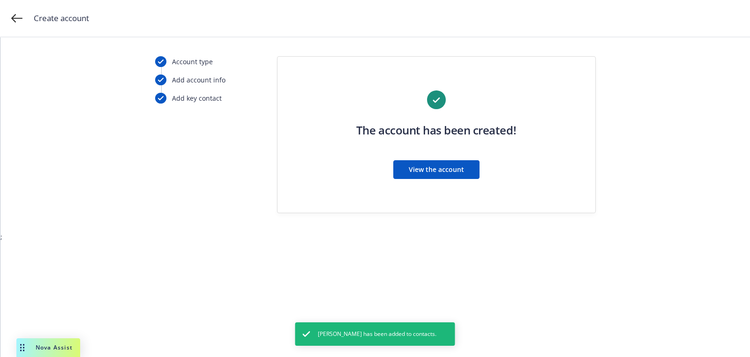
click at [474, 189] on div "The account has been created! View the account" at bounding box center [436, 140] width 280 height 100
click at [469, 179] on div "The account has been created! View the account" at bounding box center [436, 140] width 280 height 100
click at [450, 156] on div "The account has been created! View the account" at bounding box center [436, 140] width 280 height 100
click at [454, 171] on span "View the account" at bounding box center [436, 169] width 55 height 9
